Goal: Obtain resource: Obtain resource

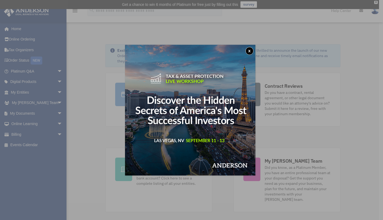
click at [253, 49] on button "x" at bounding box center [250, 51] width 8 height 8
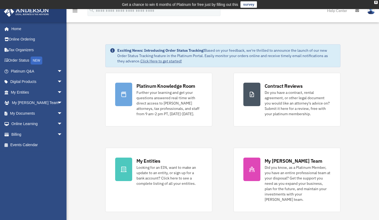
click at [22, 110] on link "My Documents arrow_drop_down" at bounding box center [37, 113] width 67 height 11
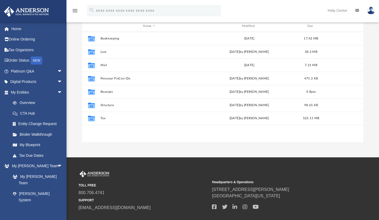
scroll to position [72, 0]
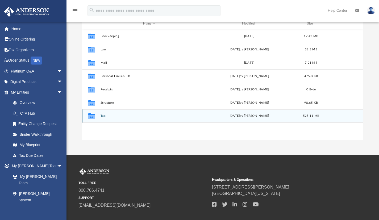
click at [178, 113] on div "Collaborated Folder Tax [DATE] by [PERSON_NAME] 525.11 MB" at bounding box center [223, 115] width 282 height 13
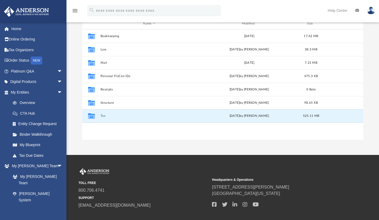
click at [101, 115] on button "Tax" at bounding box center [149, 115] width 98 height 3
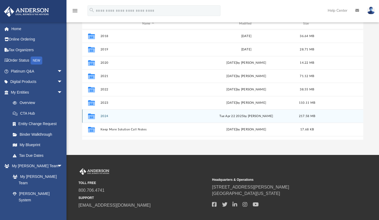
click at [143, 113] on div "Collaborated Folder 2024 Tue Apr 22 2025 by Bryan Corthell 217.58 MB" at bounding box center [223, 115] width 282 height 13
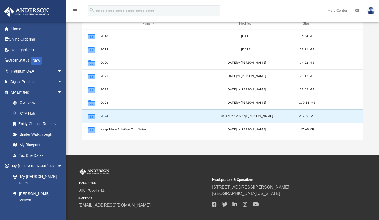
click at [142, 112] on div "Collaborated Folder 2024 Tue Apr 22 2025 by Bryan Corthell 217.58 MB" at bounding box center [223, 115] width 282 height 13
click at [251, 116] on div "Tue Apr 22 2025 by Bryan Corthell" at bounding box center [247, 115] width 96 height 5
click at [169, 114] on button "2024" at bounding box center [148, 115] width 96 height 3
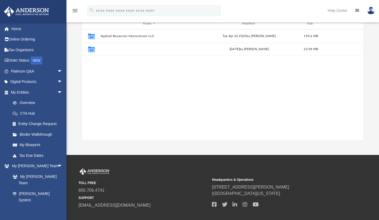
click at [131, 49] on button "Corthell, Bryan & Martha" at bounding box center [149, 48] width 98 height 3
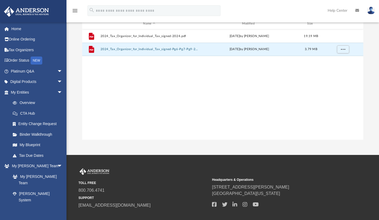
click at [131, 49] on button "2024_Tax_Organizer_for_Individual_Tax_signed-Pg6-Pg7-Pg9-2024.pdf" at bounding box center [149, 48] width 98 height 3
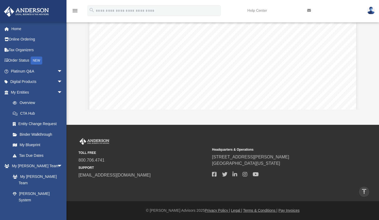
scroll to position [0, 0]
click at [374, 103] on div "Difficulty viewing your box folder? You can also access your account directly o…" at bounding box center [223, 24] width 313 height 170
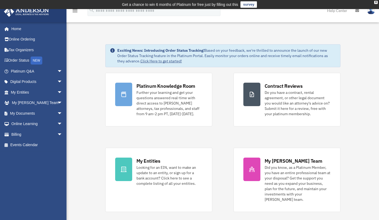
click at [57, 111] on span "arrow_drop_down" at bounding box center [62, 113] width 11 height 11
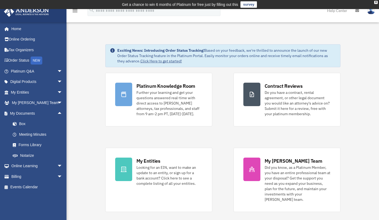
click at [26, 122] on link "Box" at bounding box center [38, 124] width 63 height 11
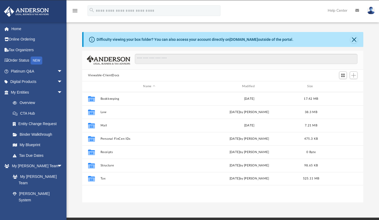
scroll to position [117, 277]
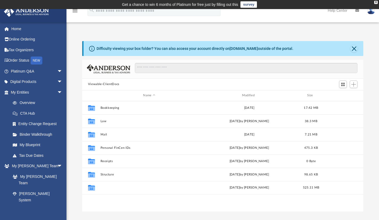
click at [128, 186] on button "Tax" at bounding box center [149, 187] width 98 height 3
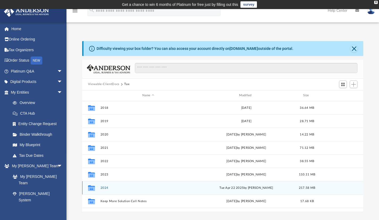
click at [129, 185] on div "Collaborated Folder 2024 [DATE] by [PERSON_NAME] 217.58 MB" at bounding box center [223, 187] width 282 height 13
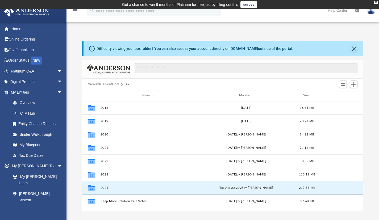
click at [106, 187] on button "2024" at bounding box center [148, 187] width 96 height 3
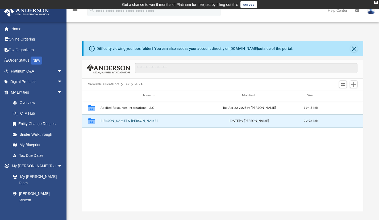
click at [124, 121] on button "Corthell, Bryan & Martha" at bounding box center [149, 120] width 98 height 3
click at [125, 119] on button "2024_Tax_Organizer_for_Individual_Tax_signed-Pg6-Pg7-Pg9-2024.pdf" at bounding box center [149, 120] width 98 height 3
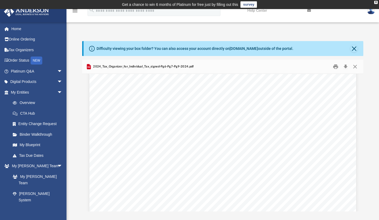
scroll to position [0, 0]
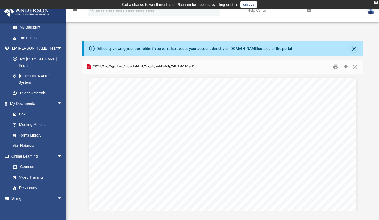
scroll to position [1, 0]
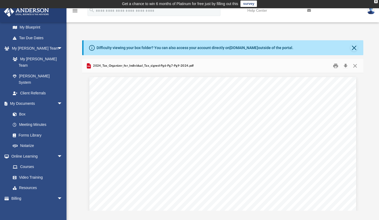
click at [23, 109] on link "Box" at bounding box center [36, 114] width 58 height 11
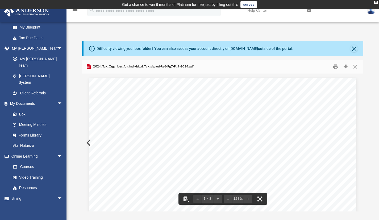
scroll to position [0, 0]
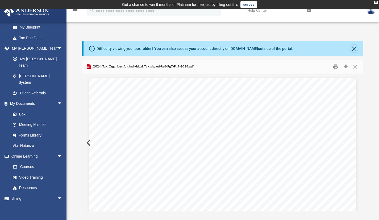
click at [356, 48] on button "Close" at bounding box center [354, 48] width 7 height 7
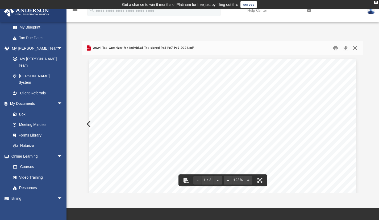
click at [357, 48] on button "Close" at bounding box center [356, 48] width 10 height 8
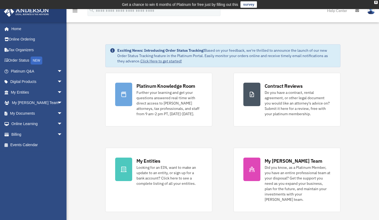
click at [20, 113] on link "My Documents arrow_drop_down" at bounding box center [37, 113] width 67 height 11
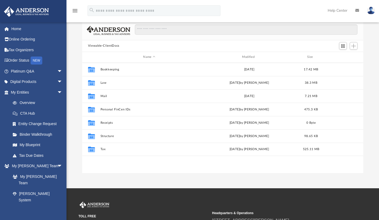
scroll to position [39, 0]
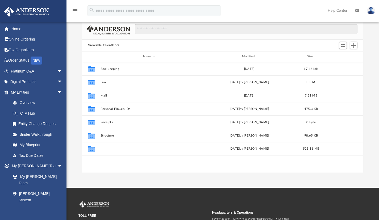
click at [116, 147] on button "Tax" at bounding box center [149, 148] width 98 height 3
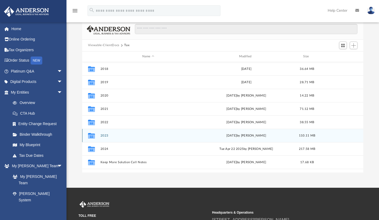
click at [114, 131] on div "Collaborated Folder 2023 [DATE] by [PERSON_NAME] 110.11 MB" at bounding box center [223, 135] width 282 height 13
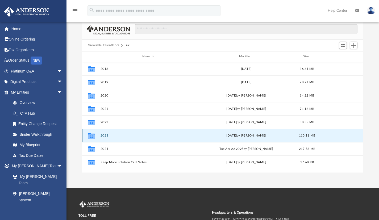
click at [114, 132] on div "Collaborated Folder 2023 [DATE] by [PERSON_NAME] 110.11 MB" at bounding box center [223, 135] width 282 height 13
click at [105, 134] on button "2023" at bounding box center [148, 134] width 96 height 3
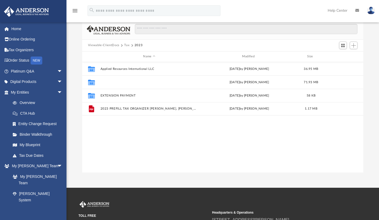
click at [125, 80] on button "[PERSON_NAME] and [PERSON_NAME] 2023" at bounding box center [149, 81] width 98 height 3
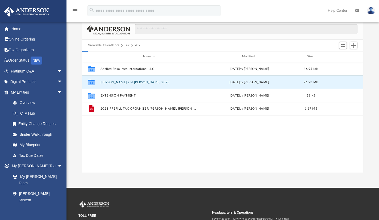
click at [125, 80] on button "[PERSON_NAME] and [PERSON_NAME] 2023" at bounding box center [149, 81] width 98 height 3
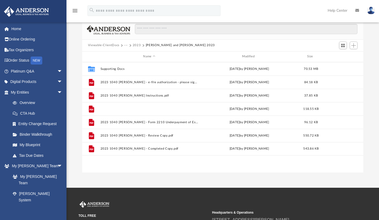
click at [121, 108] on button "2023 1040 [PERSON_NAME] - Form 1040-ES Estimated Tax Voucher.pdf" at bounding box center [149, 108] width 98 height 3
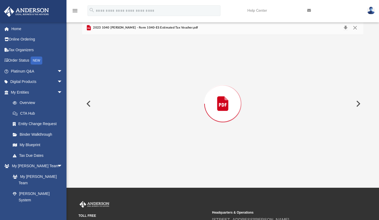
click at [121, 107] on div "Preview" at bounding box center [223, 103] width 282 height 137
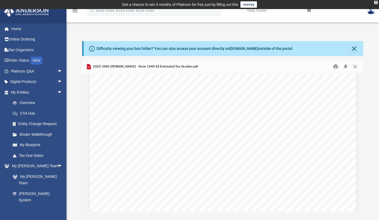
scroll to position [0, 0]
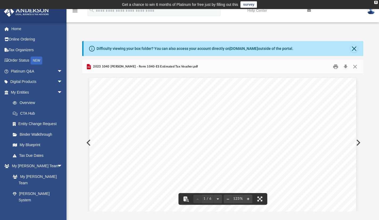
click at [272, 65] on div "2023 1040 [PERSON_NAME] - Form 1040-ES Estimated Tax Voucher.pdf" at bounding box center [223, 67] width 282 height 14
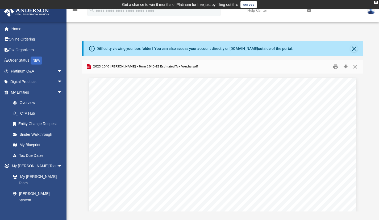
click at [372, 67] on div "Difficulty viewing your box folder? You can also access your account directly o…" at bounding box center [223, 126] width 313 height 170
click at [19, 48] on link "Tax Organizers" at bounding box center [37, 49] width 67 height 11
